Goal: Complete application form

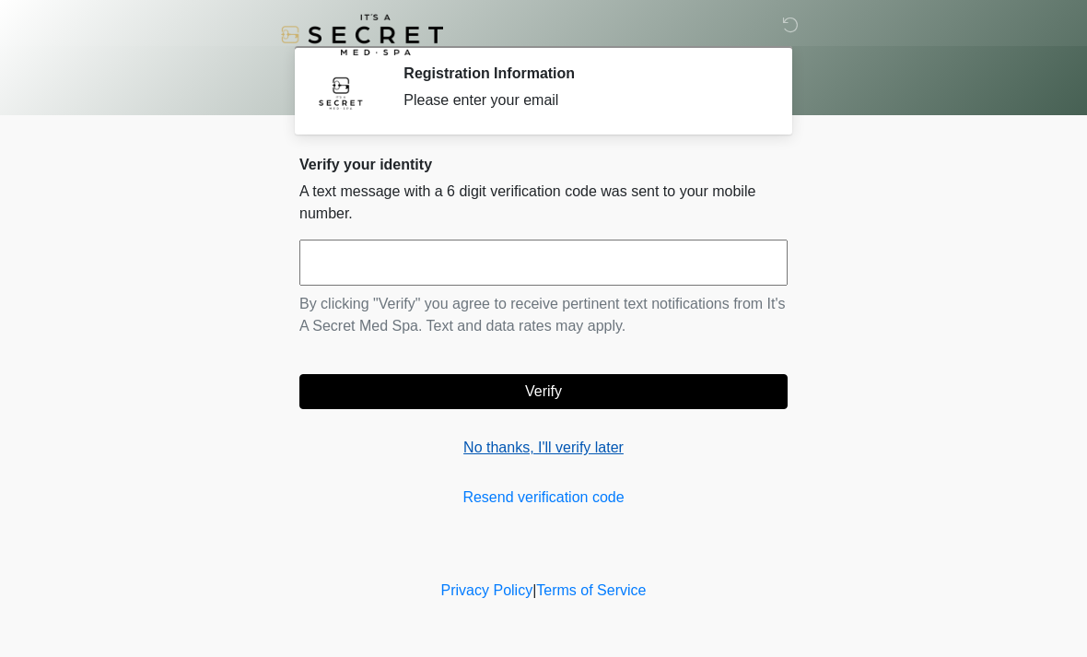
click at [599, 453] on link "No thanks, I'll verify later" at bounding box center [543, 447] width 488 height 22
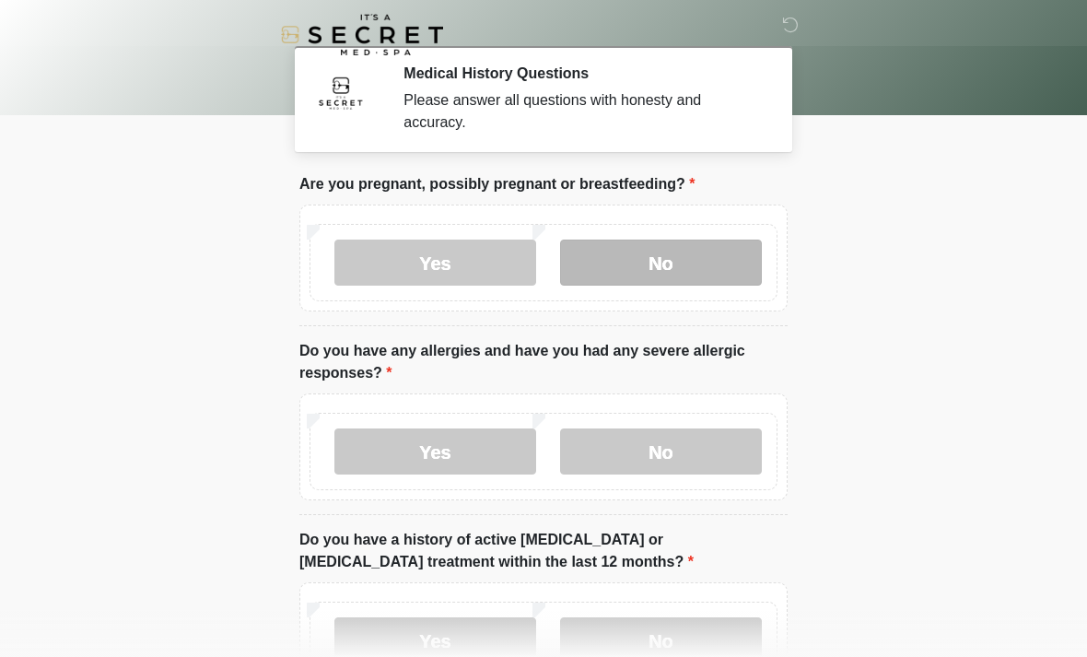
click at [681, 262] on label "No" at bounding box center [661, 262] width 202 height 46
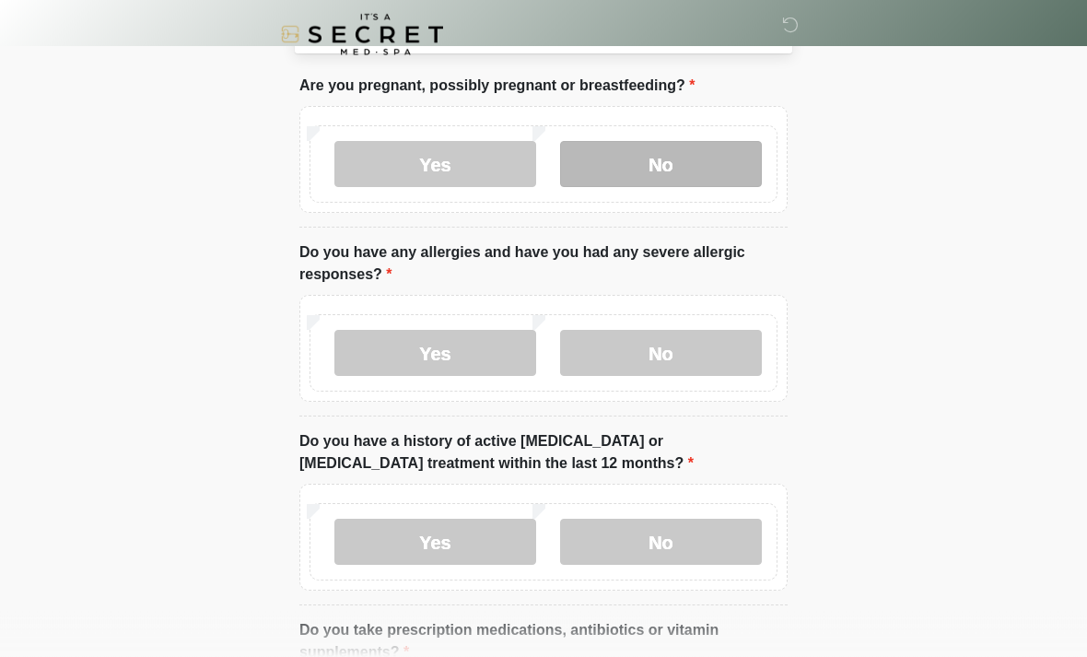
scroll to position [99, 0]
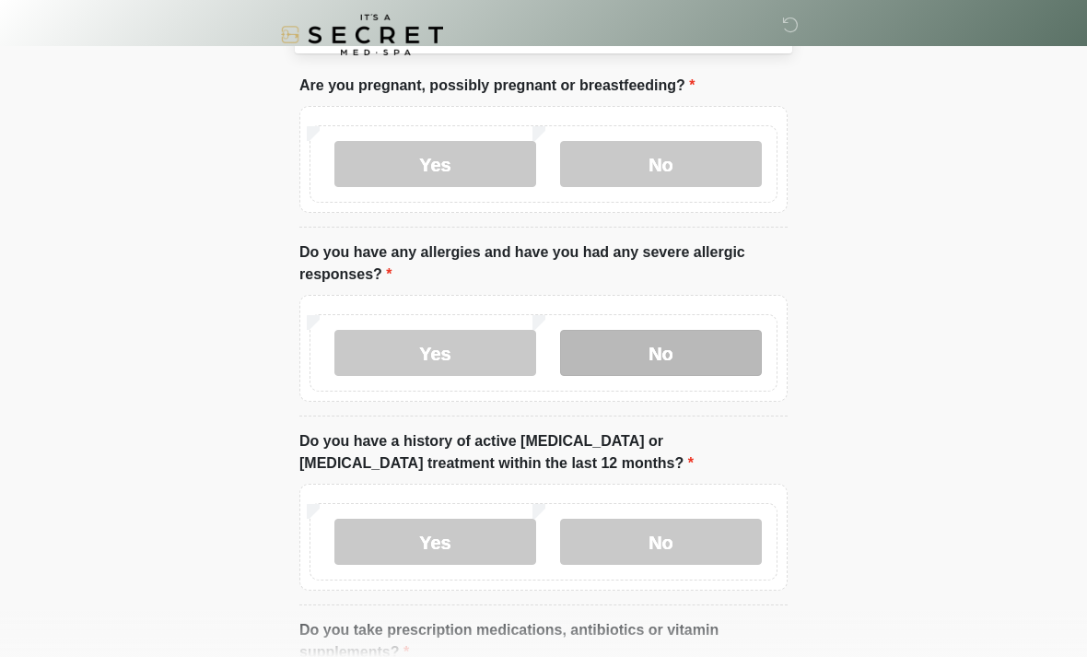
click at [714, 343] on label "No" at bounding box center [661, 353] width 202 height 46
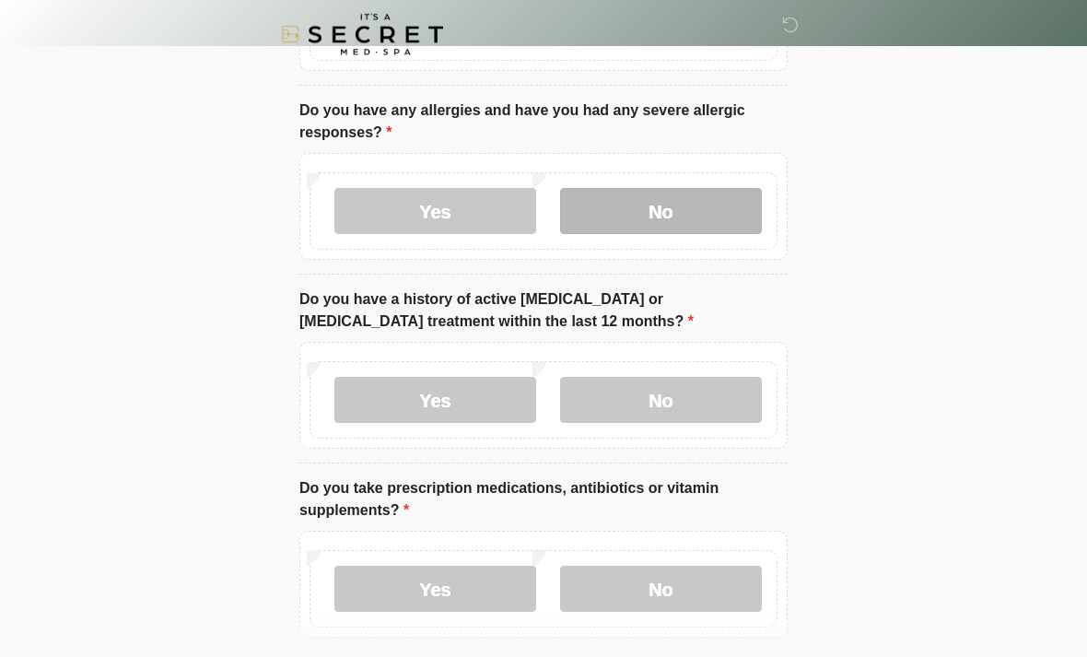
scroll to position [240, 0]
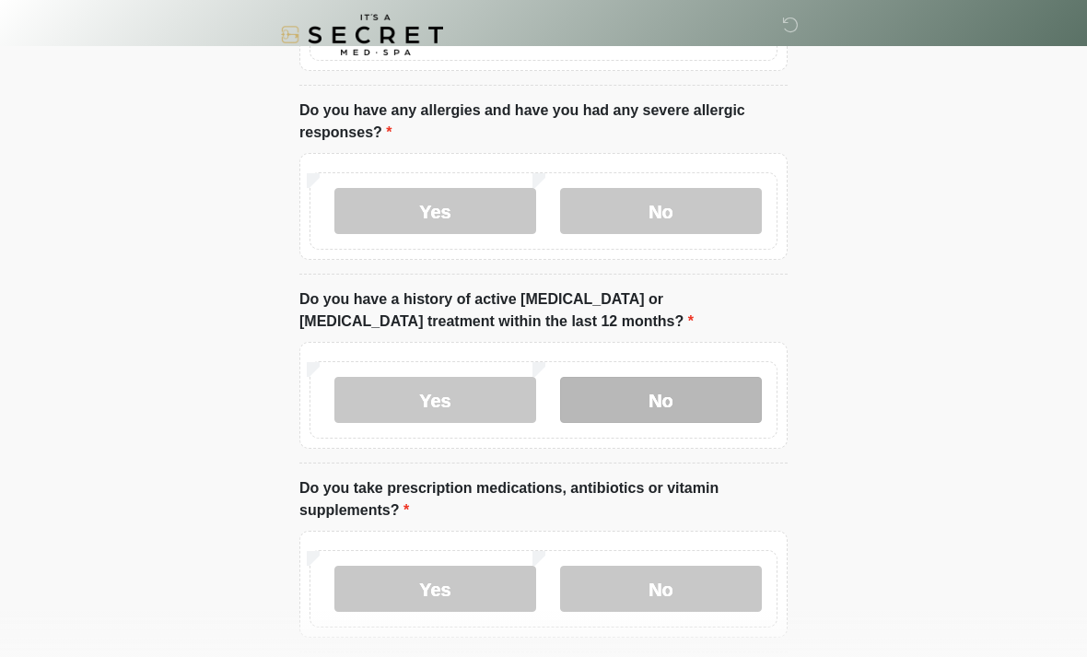
click at [723, 401] on label "No" at bounding box center [661, 400] width 202 height 46
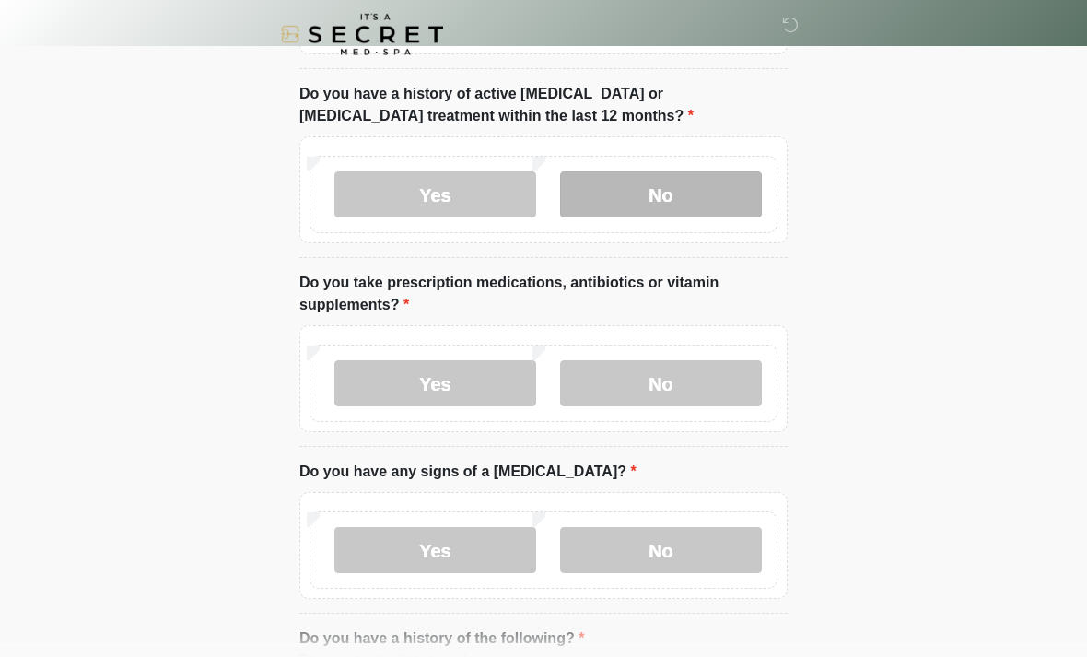
scroll to position [446, 0]
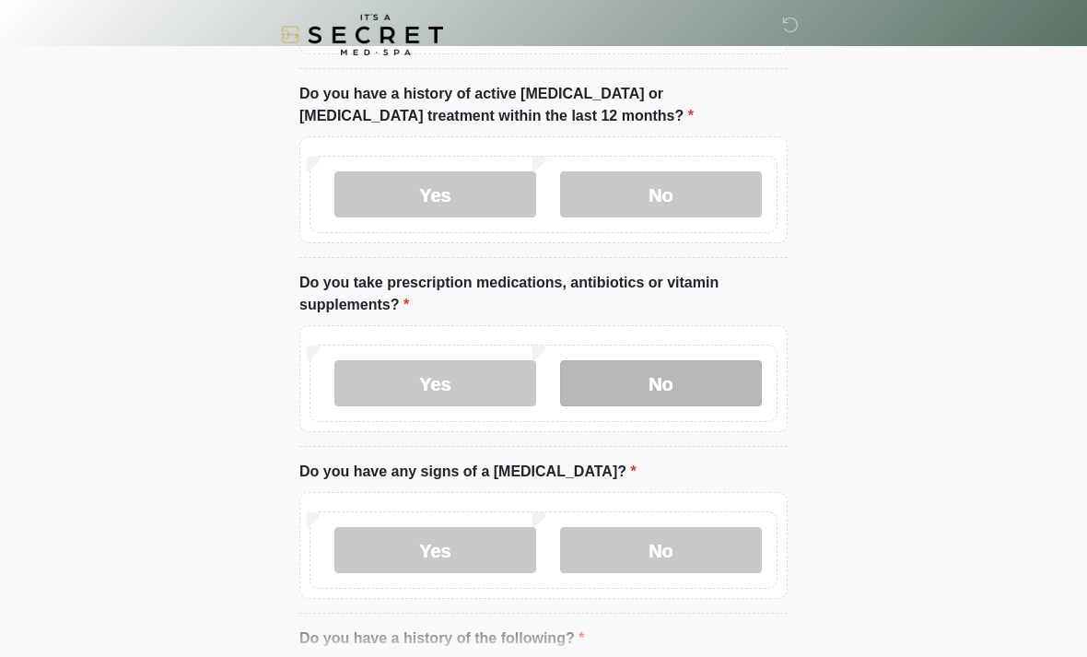
click at [736, 374] on label "No" at bounding box center [661, 383] width 202 height 46
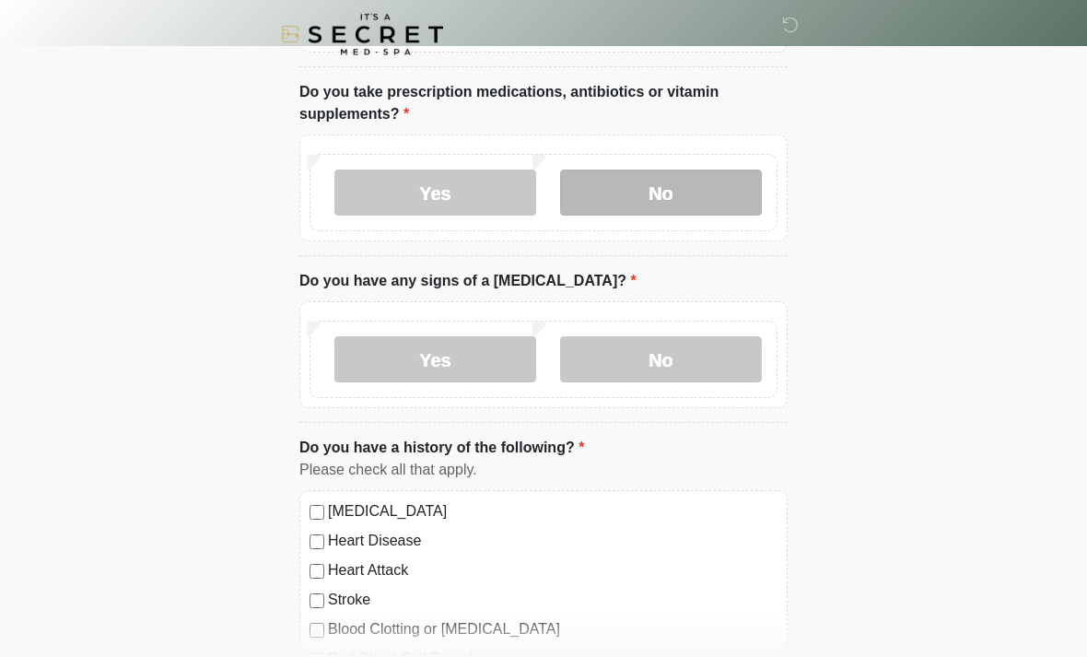
scroll to position [636, 0]
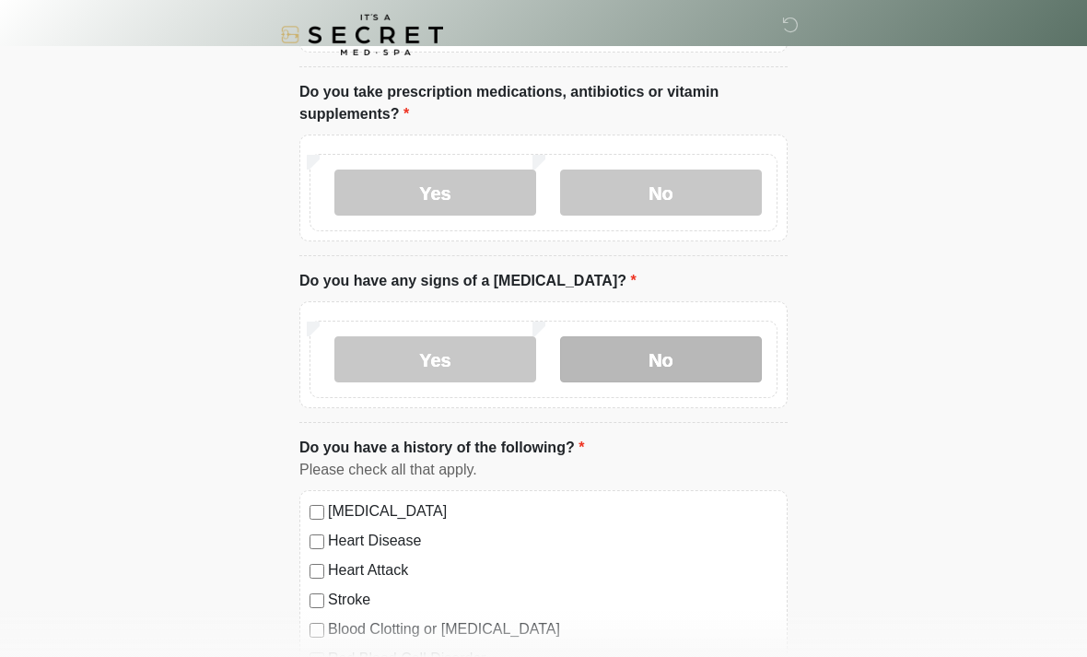
click at [716, 352] on label "No" at bounding box center [661, 359] width 202 height 46
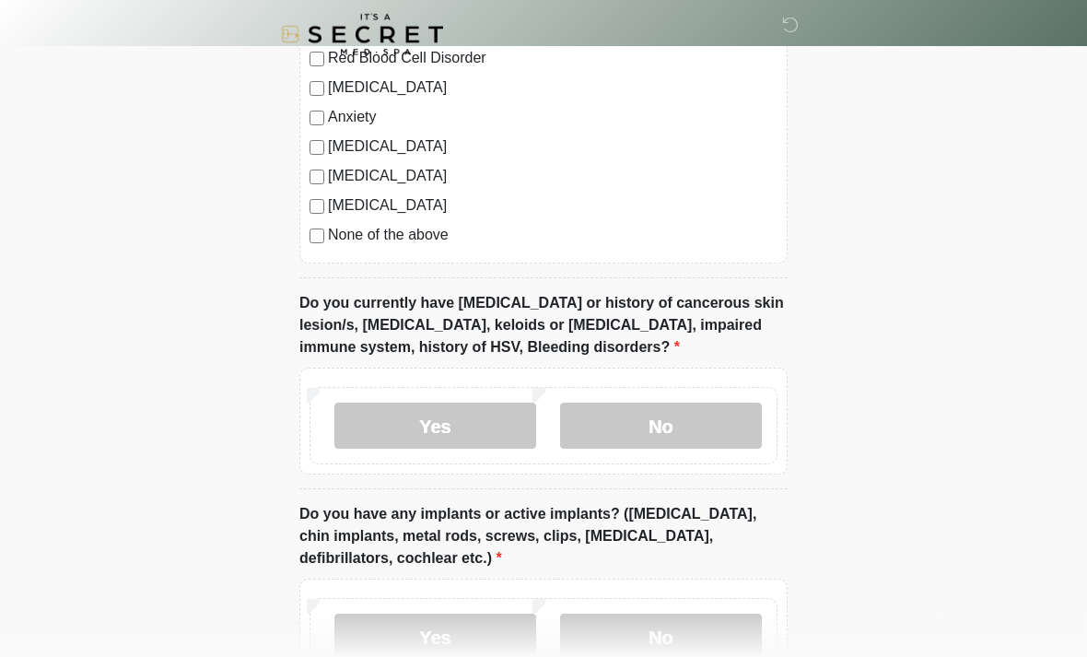
scroll to position [1243, 0]
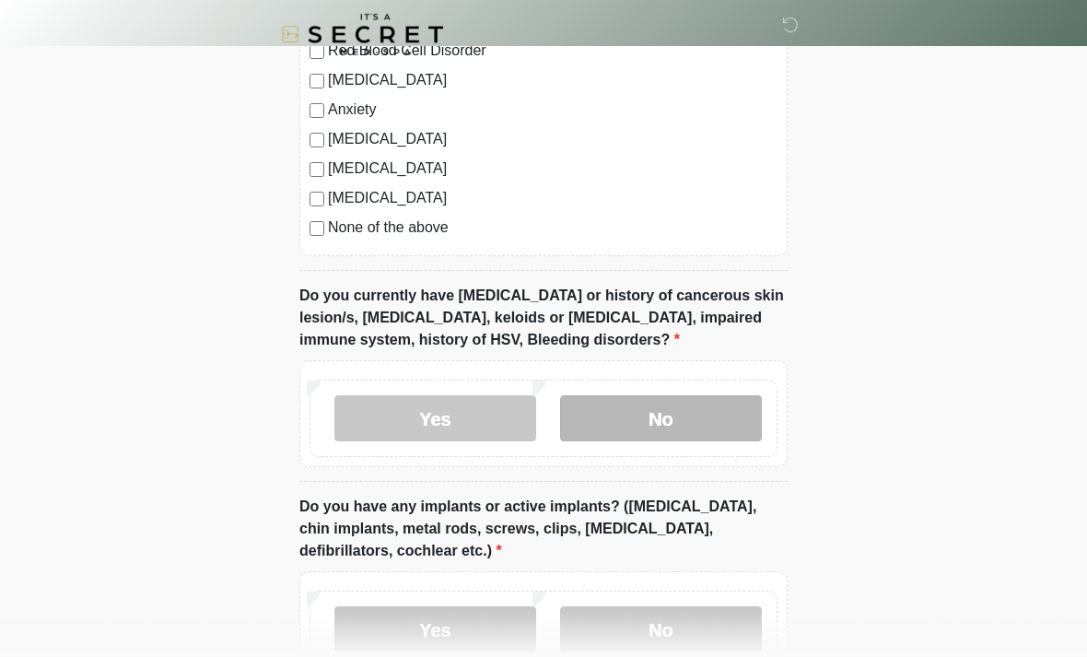
click at [683, 428] on label "No" at bounding box center [661, 419] width 202 height 46
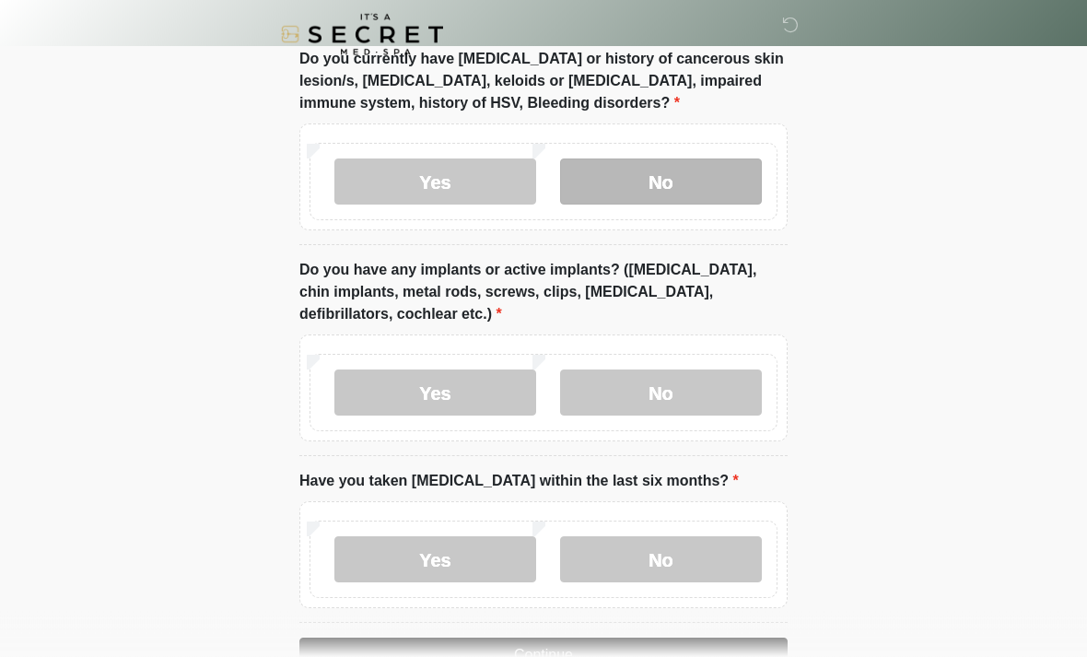
scroll to position [1481, 0]
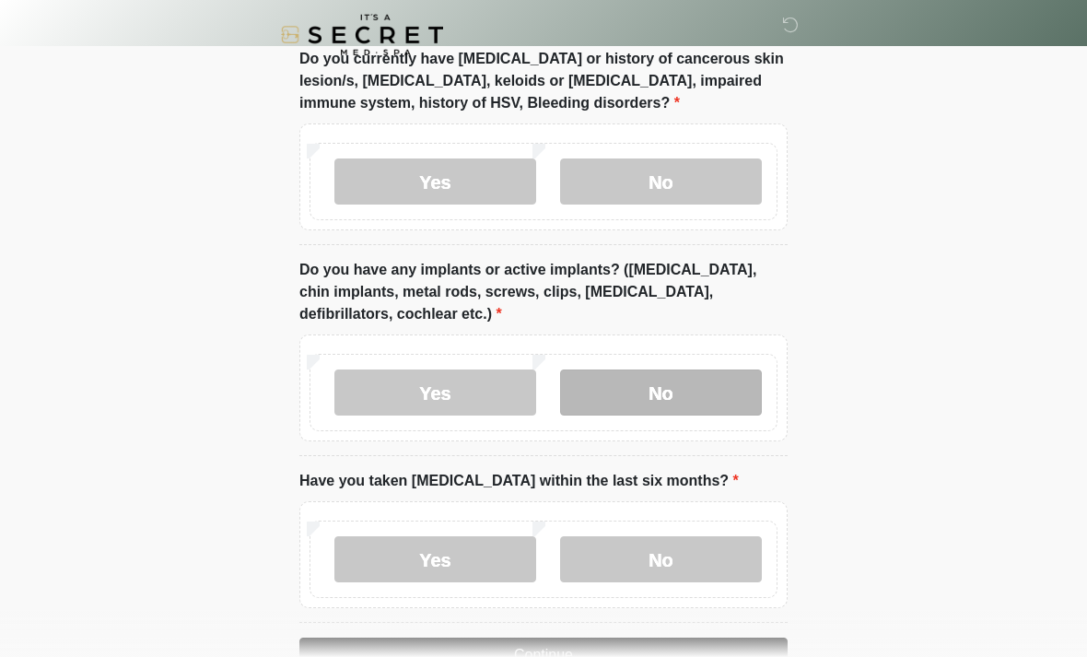
click at [741, 373] on label "No" at bounding box center [661, 392] width 202 height 46
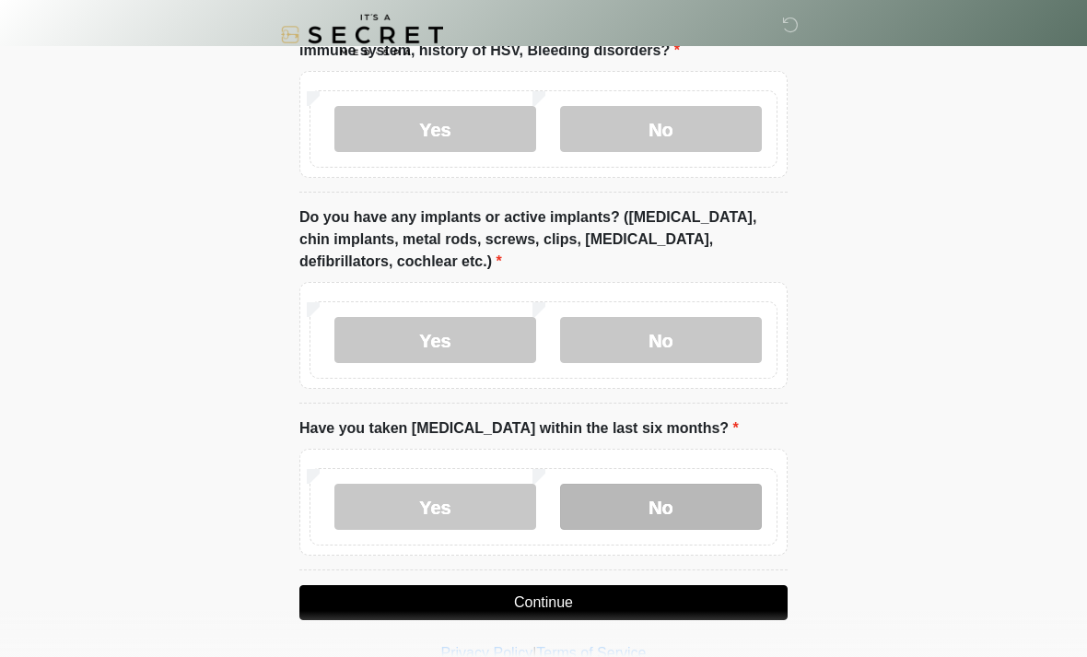
click at [712, 495] on label "No" at bounding box center [661, 506] width 202 height 46
click at [676, 596] on button "Continue" at bounding box center [543, 602] width 488 height 35
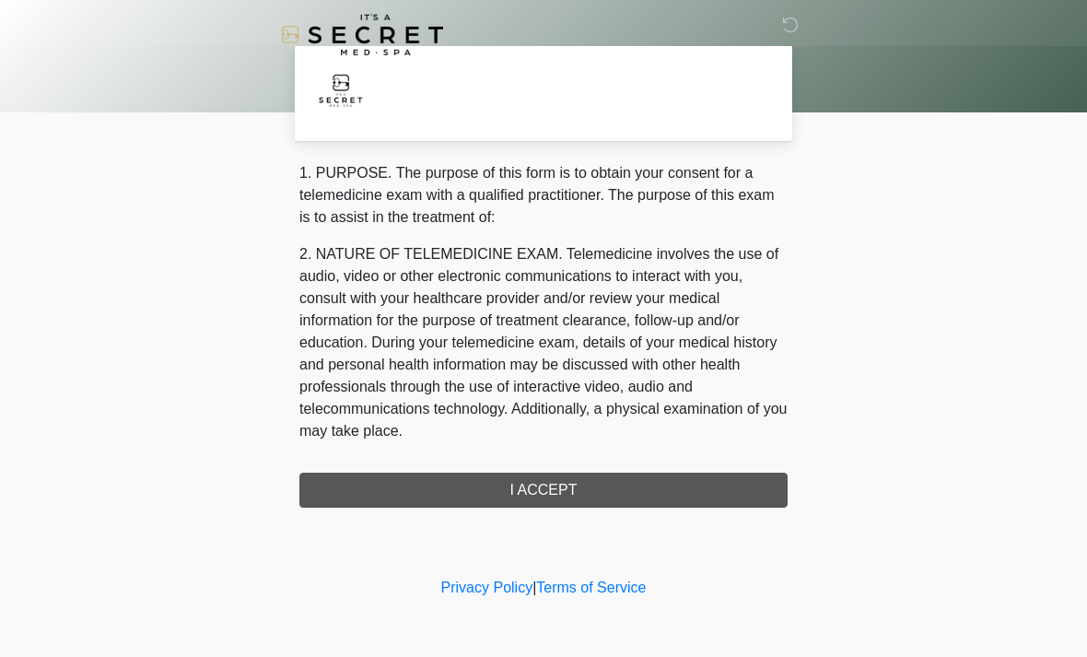
scroll to position [0, 0]
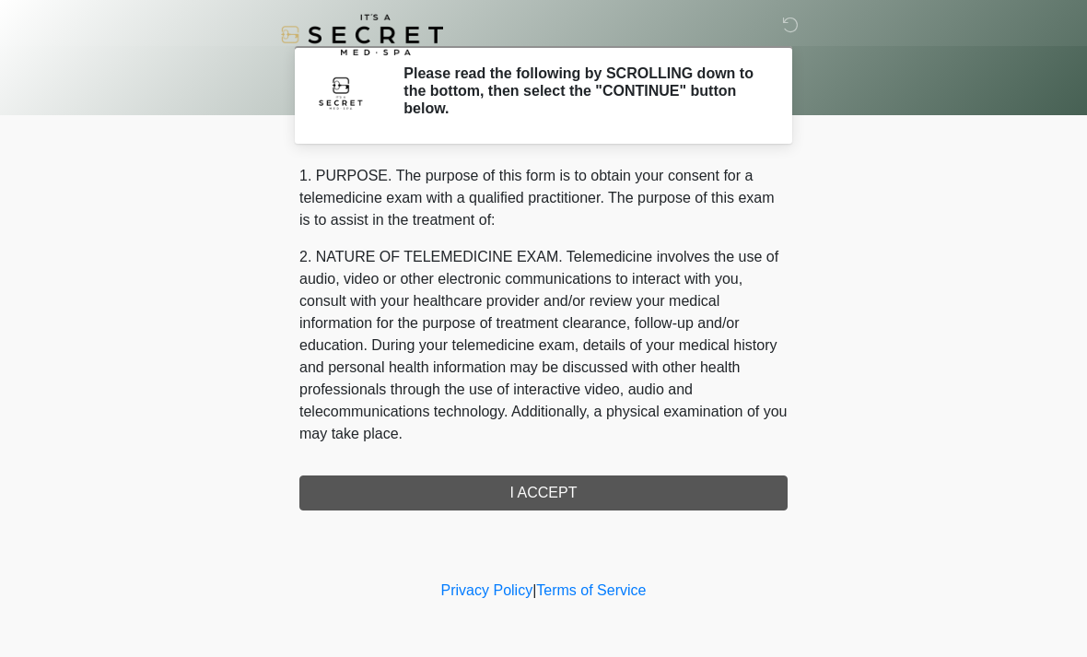
click at [718, 485] on div "1. PURPOSE. The purpose of this form is to obtain your consent for a telemedici…" at bounding box center [543, 337] width 488 height 345
click at [688, 489] on div "1. PURPOSE. The purpose of this form is to obtain your consent for a telemedici…" at bounding box center [543, 337] width 488 height 345
click at [593, 483] on div "1. PURPOSE. The purpose of this form is to obtain your consent for a telemedici…" at bounding box center [543, 337] width 488 height 345
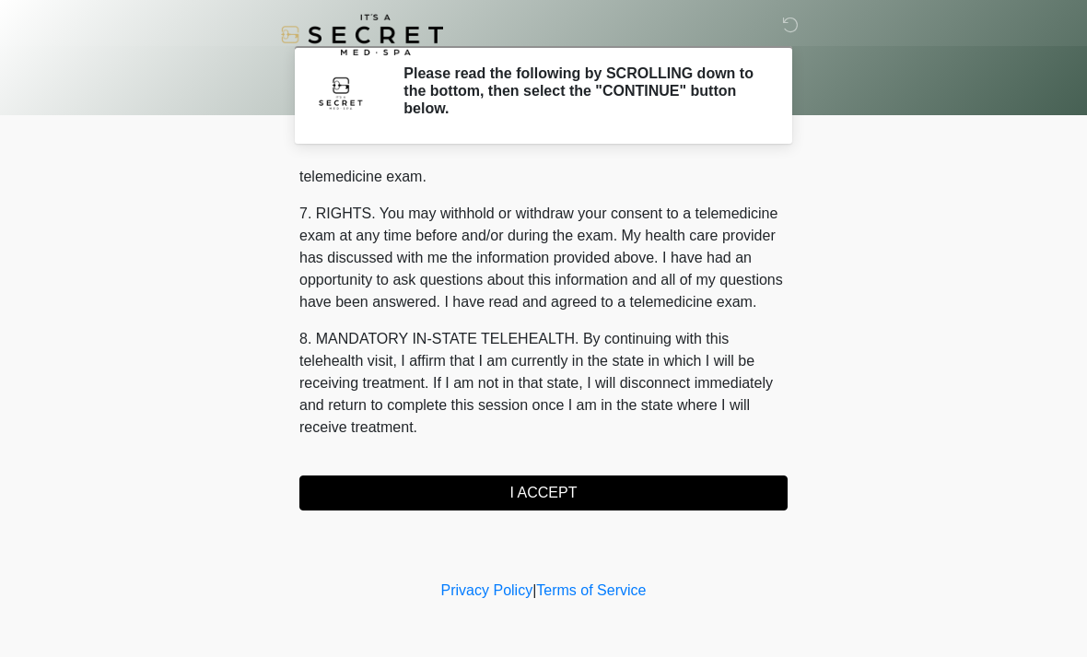
scroll to position [780, 0]
click at [619, 488] on button "I ACCEPT" at bounding box center [543, 492] width 488 height 35
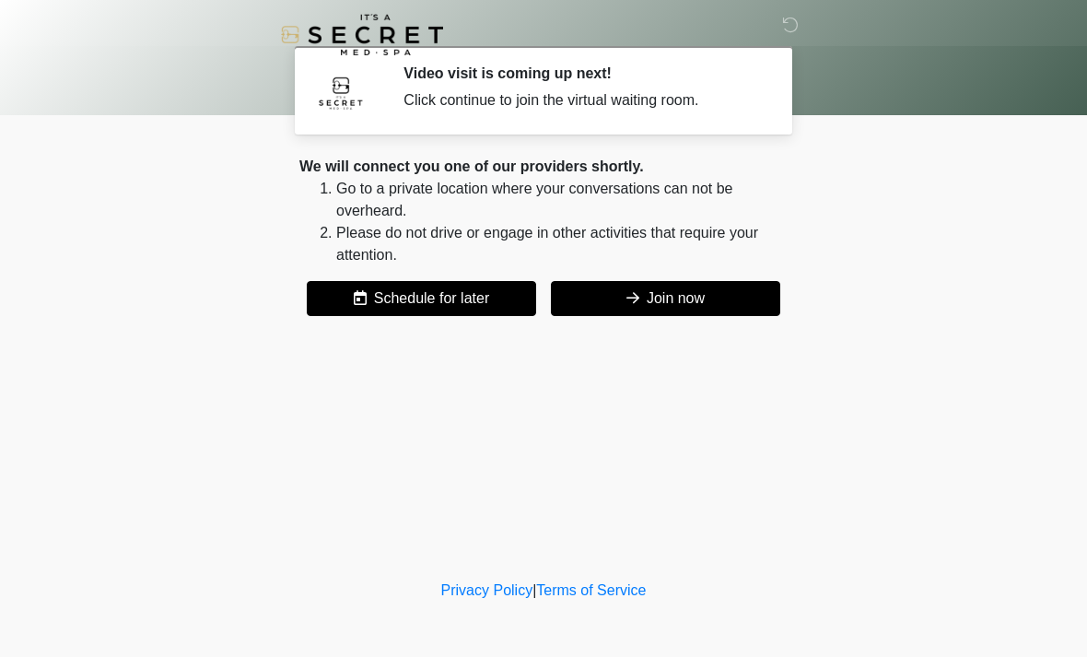
click at [716, 305] on button "Join now" at bounding box center [665, 298] width 229 height 35
